Goal: Information Seeking & Learning: Check status

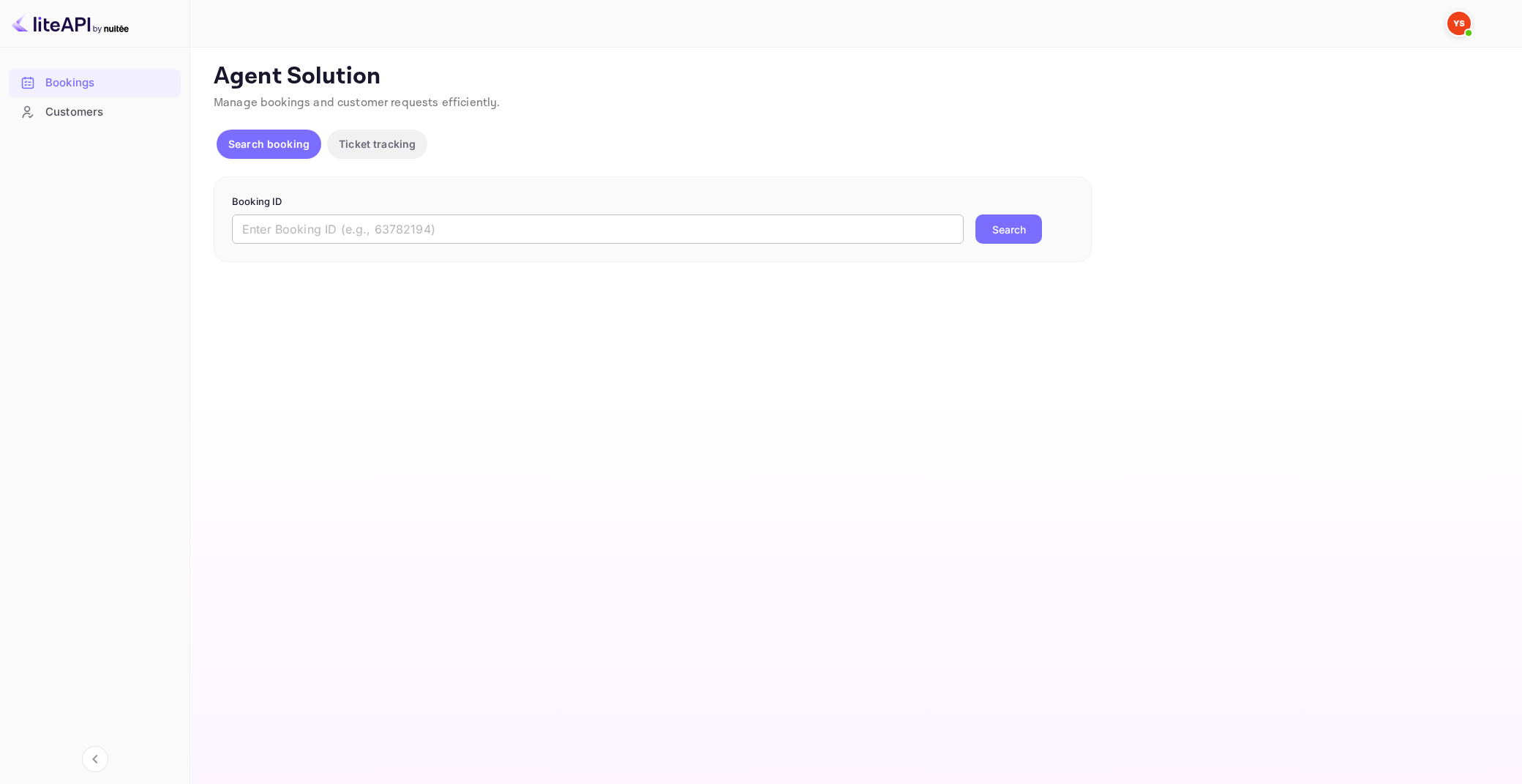
click at [371, 213] on form "Booking ID ​ Search" at bounding box center [653, 219] width 842 height 50
click at [363, 224] on input "text" at bounding box center [598, 229] width 732 height 30
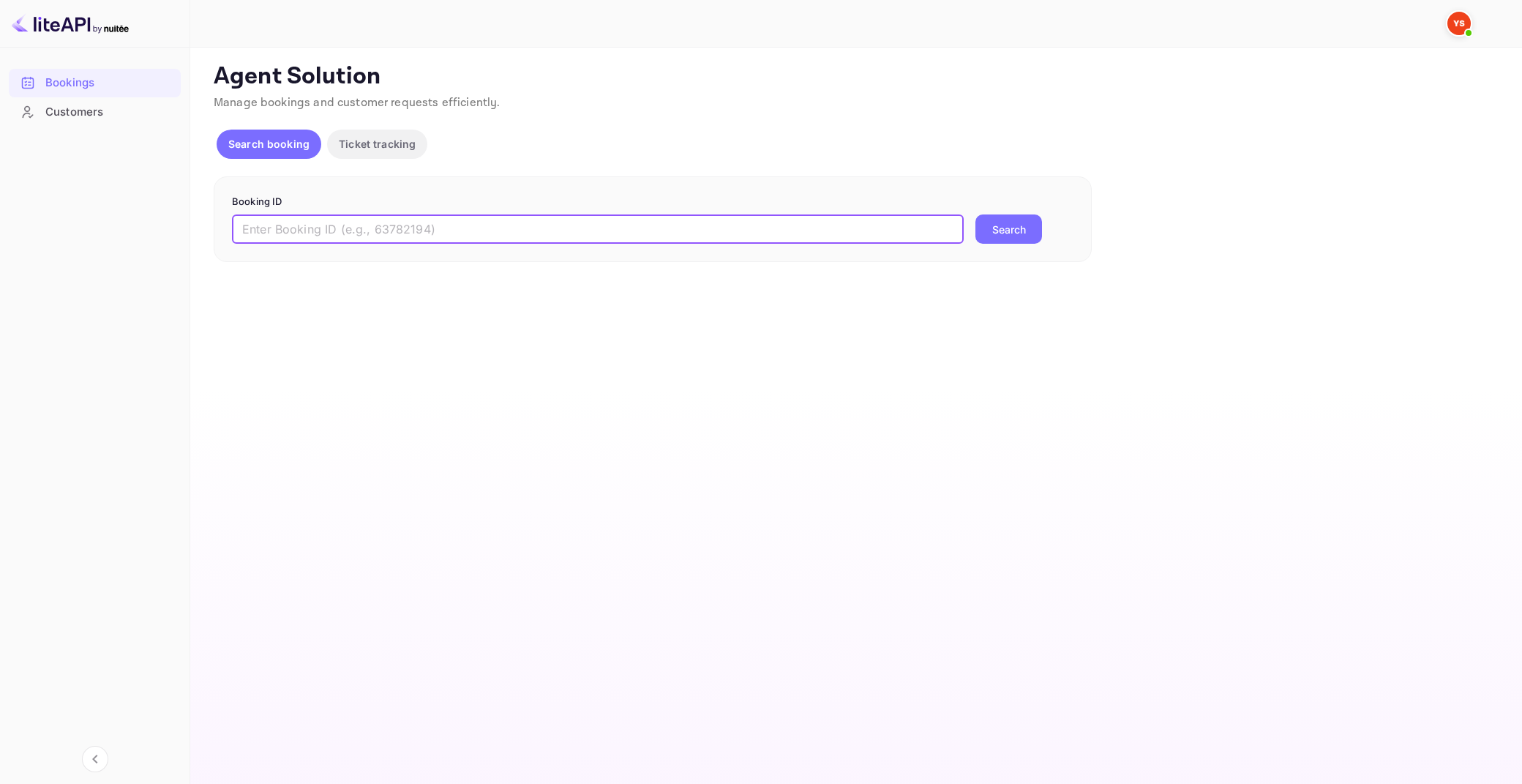
paste input "9834189"
type input "9834189"
click at [976, 214] on button "Search" at bounding box center [1009, 229] width 67 height 30
